Goal: Transaction & Acquisition: Purchase product/service

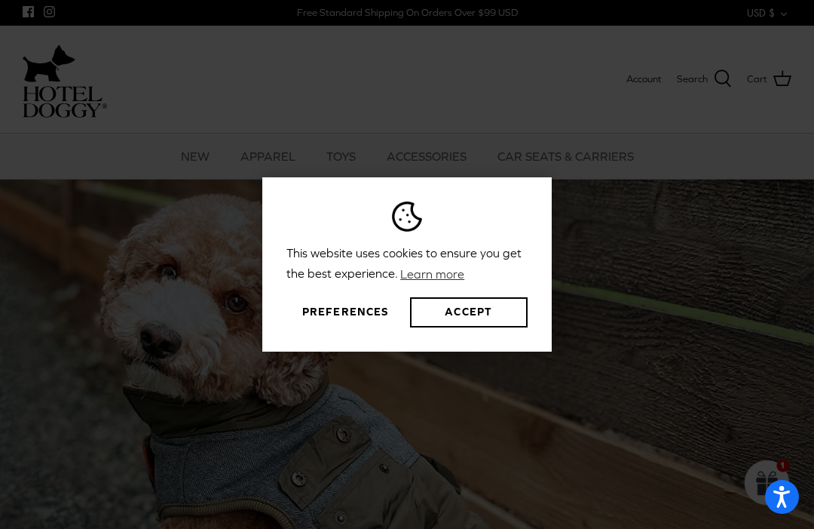
click at [353, 327] on button "Preferences" at bounding box center [346, 312] width 118 height 30
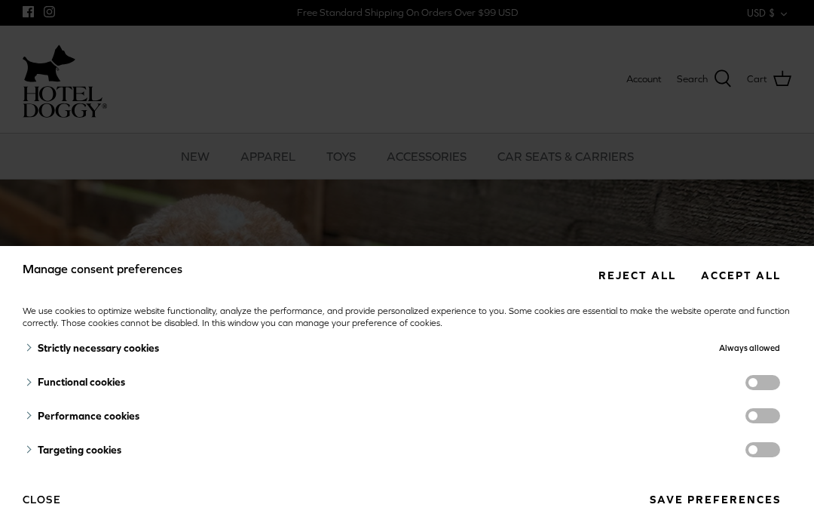
scroll to position [7, 0]
click at [737, 497] on button "Save preferences" at bounding box center [715, 500] width 153 height 28
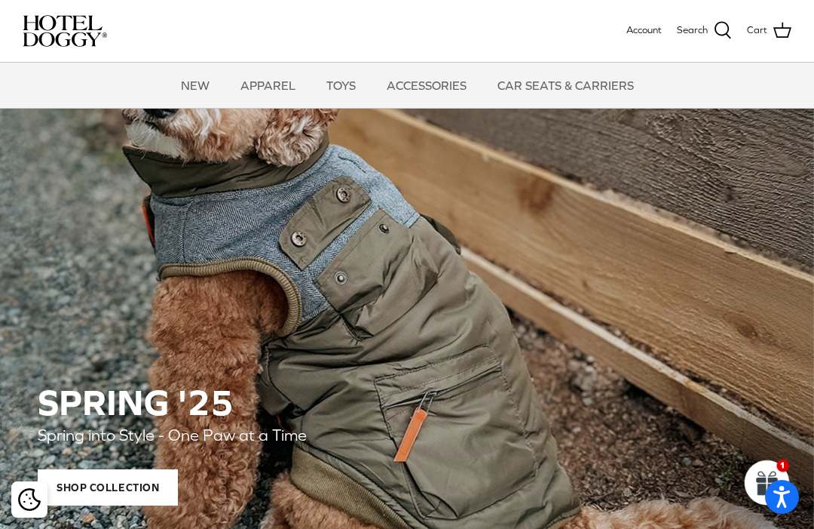
scroll to position [0, 0]
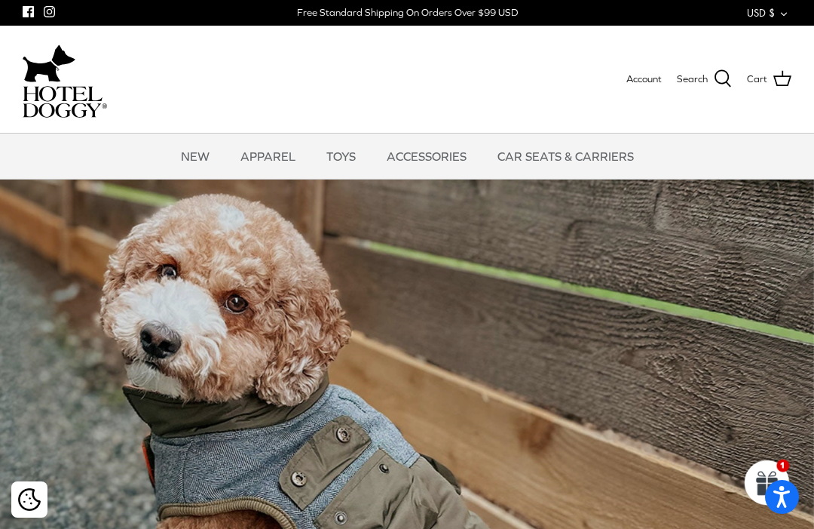
click at [727, 75] on icon at bounding box center [723, 78] width 18 height 18
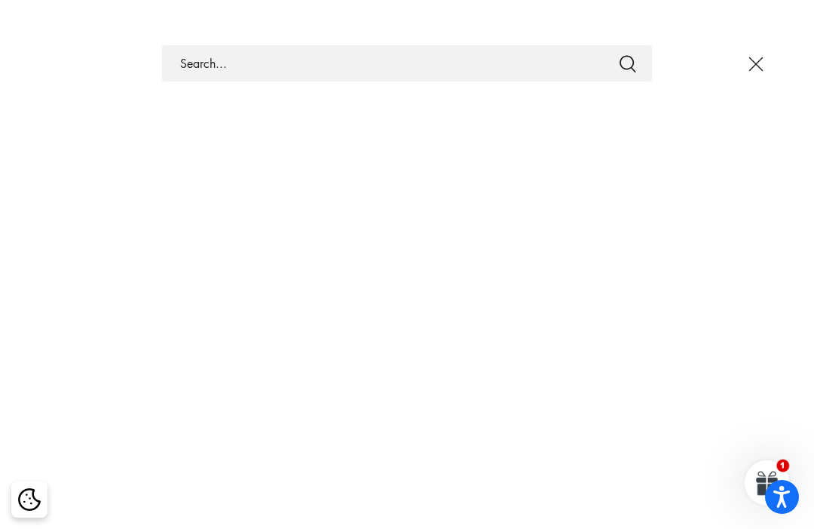
click at [492, 57] on input "Search Store" at bounding box center [407, 63] width 490 height 36
type input "Schnauzer"
click at [628, 63] on button "Submit" at bounding box center [628, 64] width 18 height 20
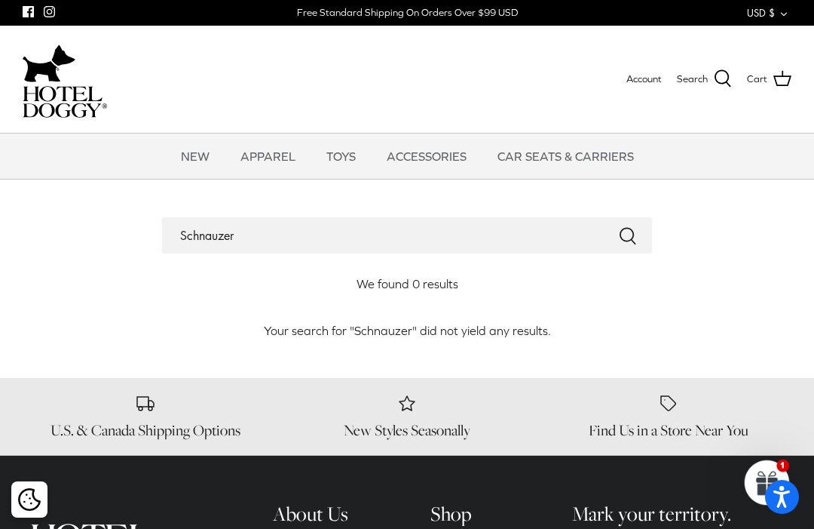
click at [207, 157] on link "NEW" at bounding box center [195, 155] width 56 height 45
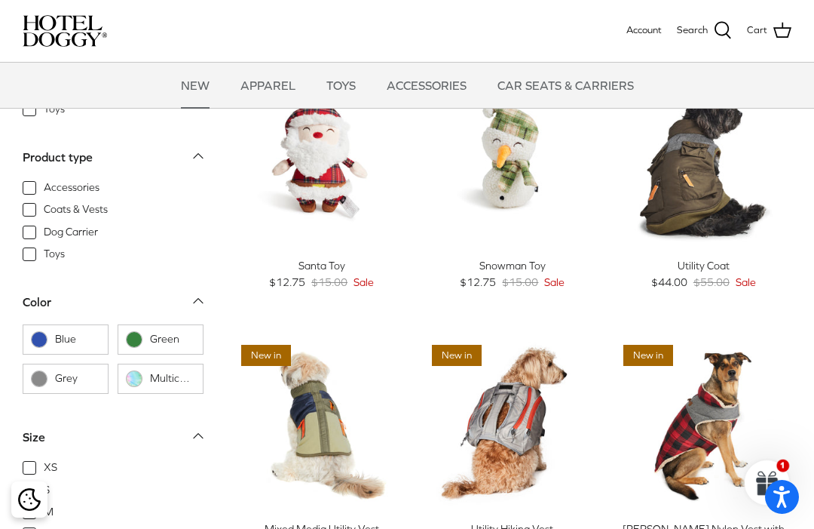
scroll to position [366, 0]
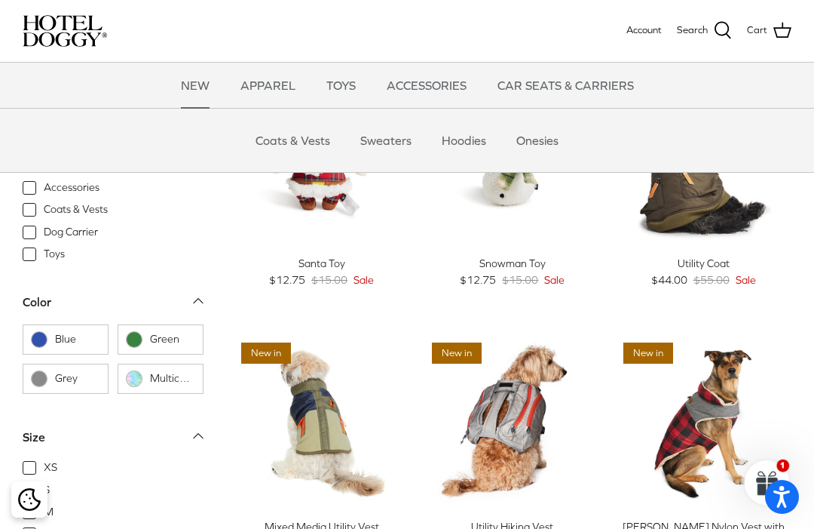
click at [532, 143] on link "Onesies" at bounding box center [537, 140] width 69 height 45
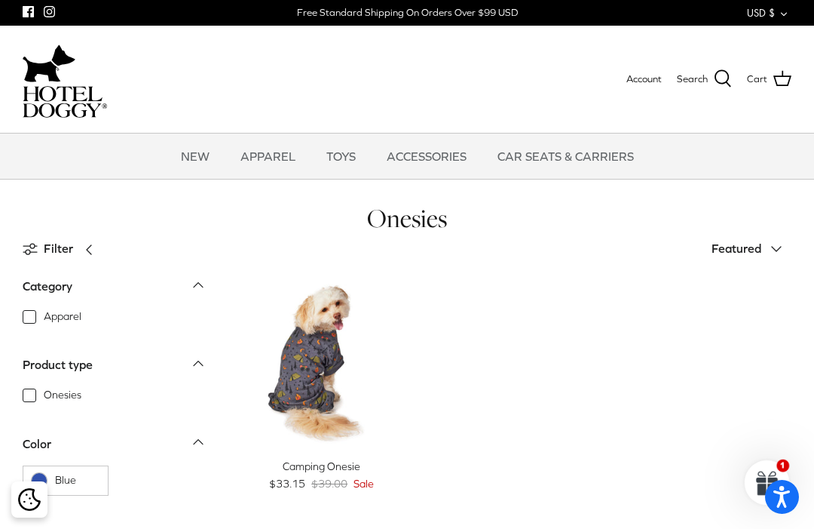
click at [301, 376] on img "Camping Onesie" at bounding box center [322, 362] width 176 height 176
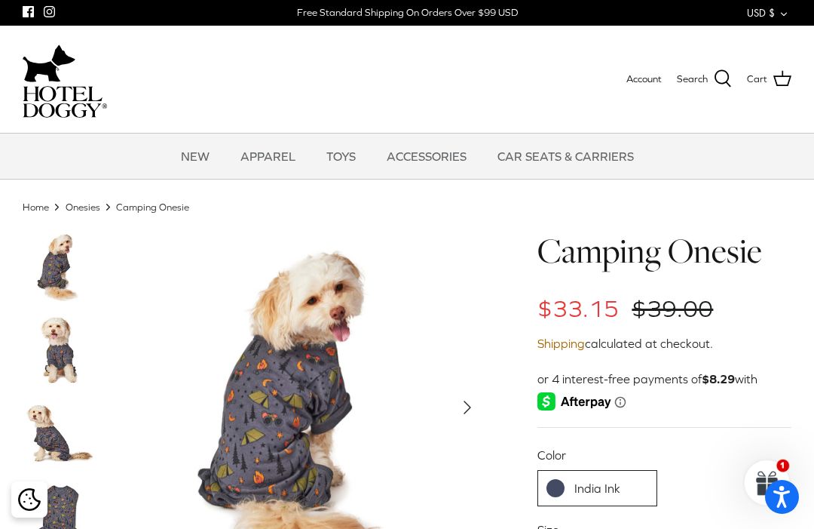
click at [196, 167] on link "NEW" at bounding box center [195, 155] width 56 height 45
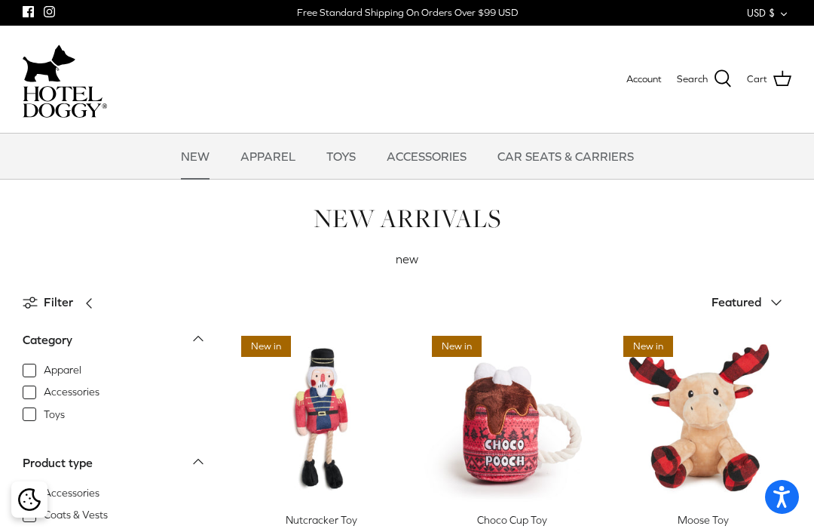
click at [338, 156] on link "TOYS" at bounding box center [341, 155] width 57 height 45
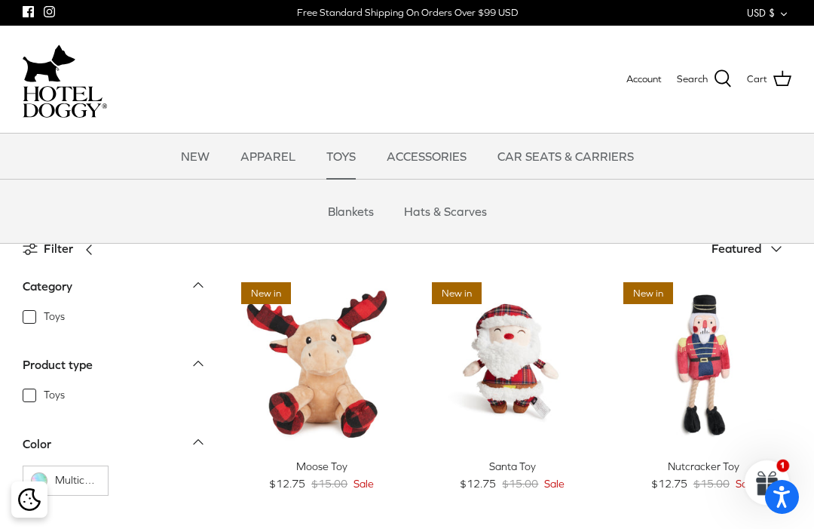
click at [464, 213] on link "Hats & Scarves" at bounding box center [446, 211] width 110 height 45
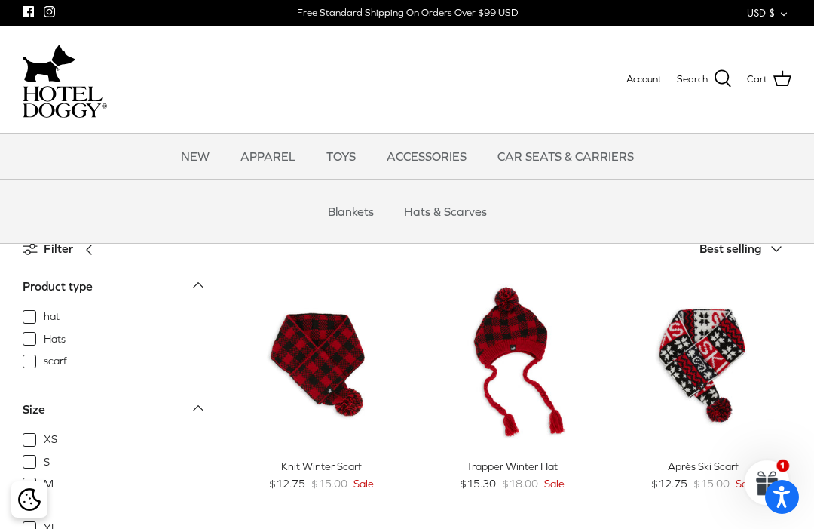
click at [354, 213] on link "Blankets" at bounding box center [350, 211] width 73 height 45
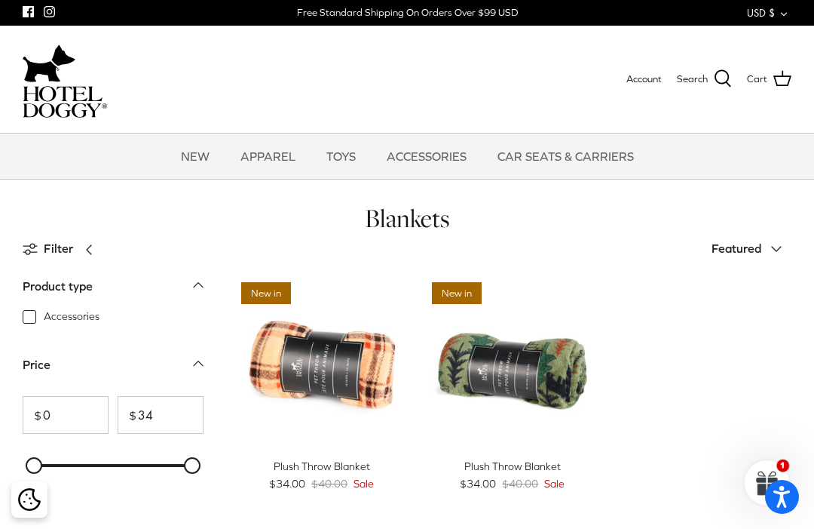
click at [204, 167] on link "NEW" at bounding box center [195, 155] width 56 height 45
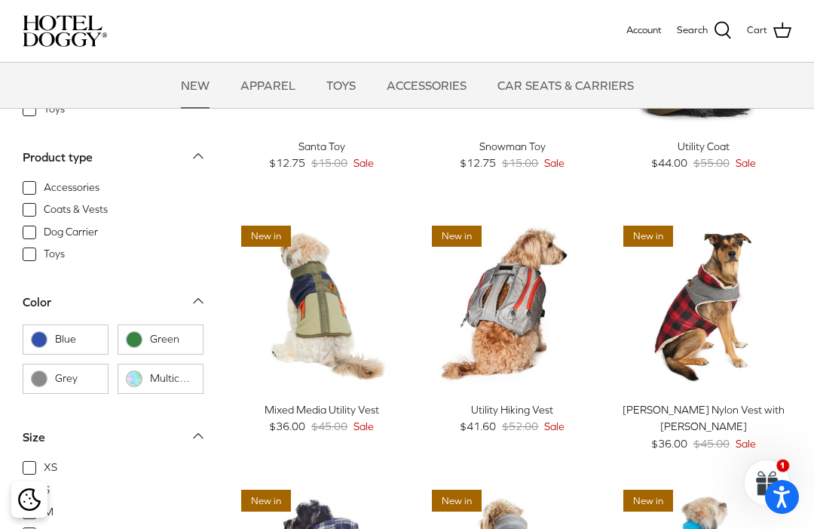
scroll to position [472, 0]
